Goal: Complete application form

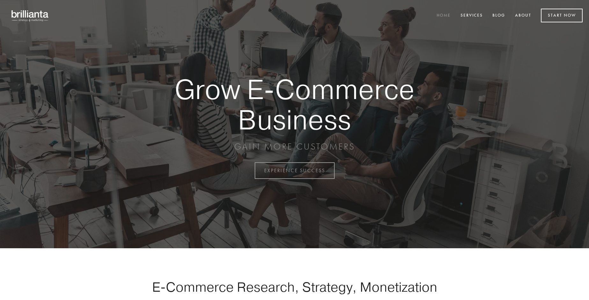
scroll to position [1672, 0]
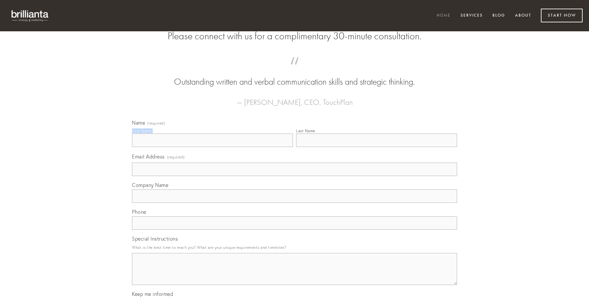
type input "[PERSON_NAME]"
click at [377, 147] on input "Last Name" at bounding box center [376, 139] width 161 height 13
type input "[PERSON_NAME]"
click at [295, 176] on input "Email Address (required)" at bounding box center [294, 168] width 325 height 13
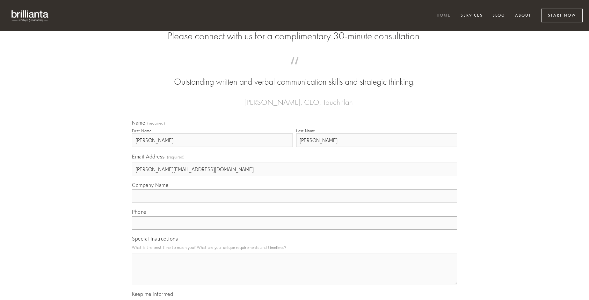
type input "[PERSON_NAME][EMAIL_ADDRESS][DOMAIN_NAME]"
click at [295, 203] on input "Company Name" at bounding box center [294, 195] width 325 height 13
type input "talus"
click at [295, 229] on input "text" at bounding box center [294, 222] width 325 height 13
click at [295, 274] on textarea "Special Instructions" at bounding box center [294, 269] width 325 height 32
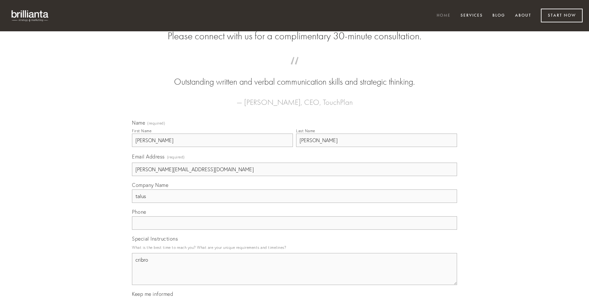
type textarea "cribro"
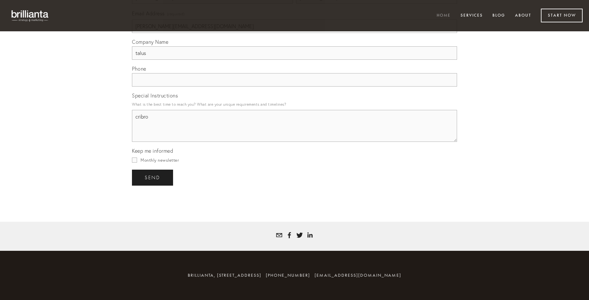
click at [153, 177] on span "send" at bounding box center [153, 177] width 16 height 6
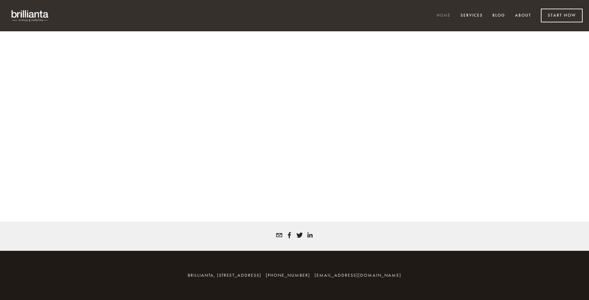
scroll to position [1664, 0]
